Goal: Task Accomplishment & Management: Manage account settings

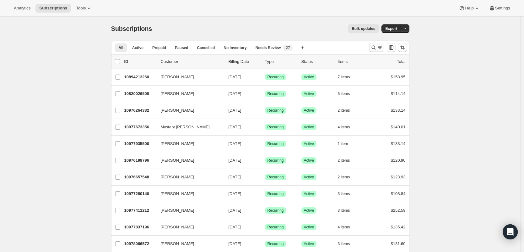
click at [376, 50] on icon "Search and filter results" at bounding box center [374, 47] width 6 height 6
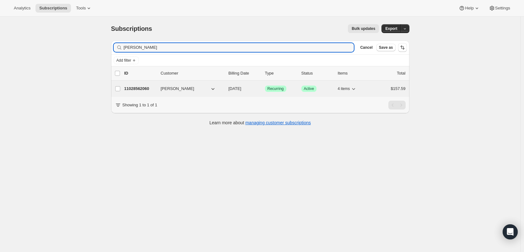
type input "Jill Dean"
click at [139, 90] on p "11028562060" at bounding box center [139, 88] width 31 height 6
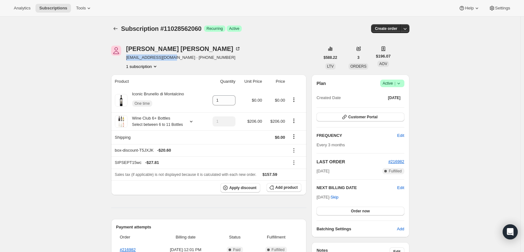
drag, startPoint x: 172, startPoint y: 58, endPoint x: 128, endPoint y: 58, distance: 44.0
click at [128, 58] on span "jilleedean@yahoo.com · +19374083084" at bounding box center [183, 57] width 115 height 6
copy span "jilleedean@yahoo.com"
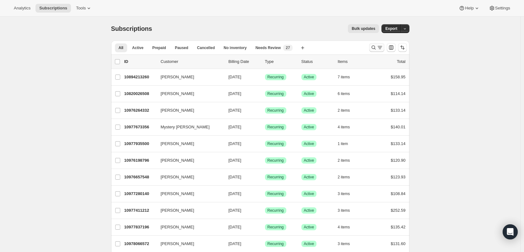
click at [376, 45] on icon "Search and filter results" at bounding box center [374, 47] width 6 height 6
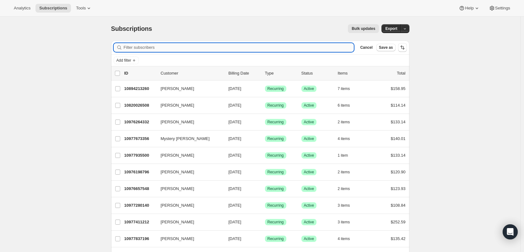
paste input "[PERSON_NAME][EMAIL_ADDRESS][DOMAIN_NAME]"
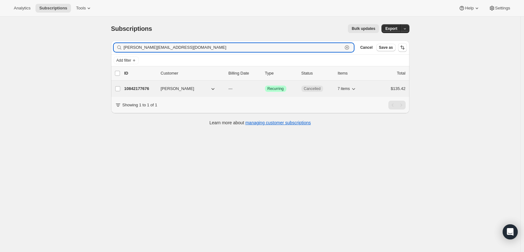
type input "[PERSON_NAME][EMAIL_ADDRESS][DOMAIN_NAME]"
click at [135, 90] on p "10842177676" at bounding box center [139, 88] width 31 height 6
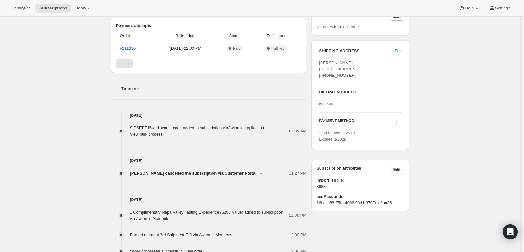
scroll to position [248, 0]
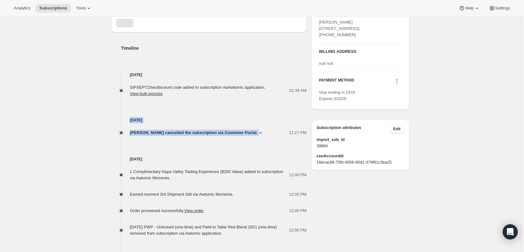
drag, startPoint x: 134, startPoint y: 124, endPoint x: 270, endPoint y: 138, distance: 137.3
click at [270, 136] on div "[DATE] [PERSON_NAME] cancelled the subscription via Customer Portal. 11:27 PM H…" at bounding box center [209, 116] width 196 height 39
copy div "[DATE] [PERSON_NAME] cancelled the subscription via Customer Portal."
